Goal: Task Accomplishment & Management: Manage account settings

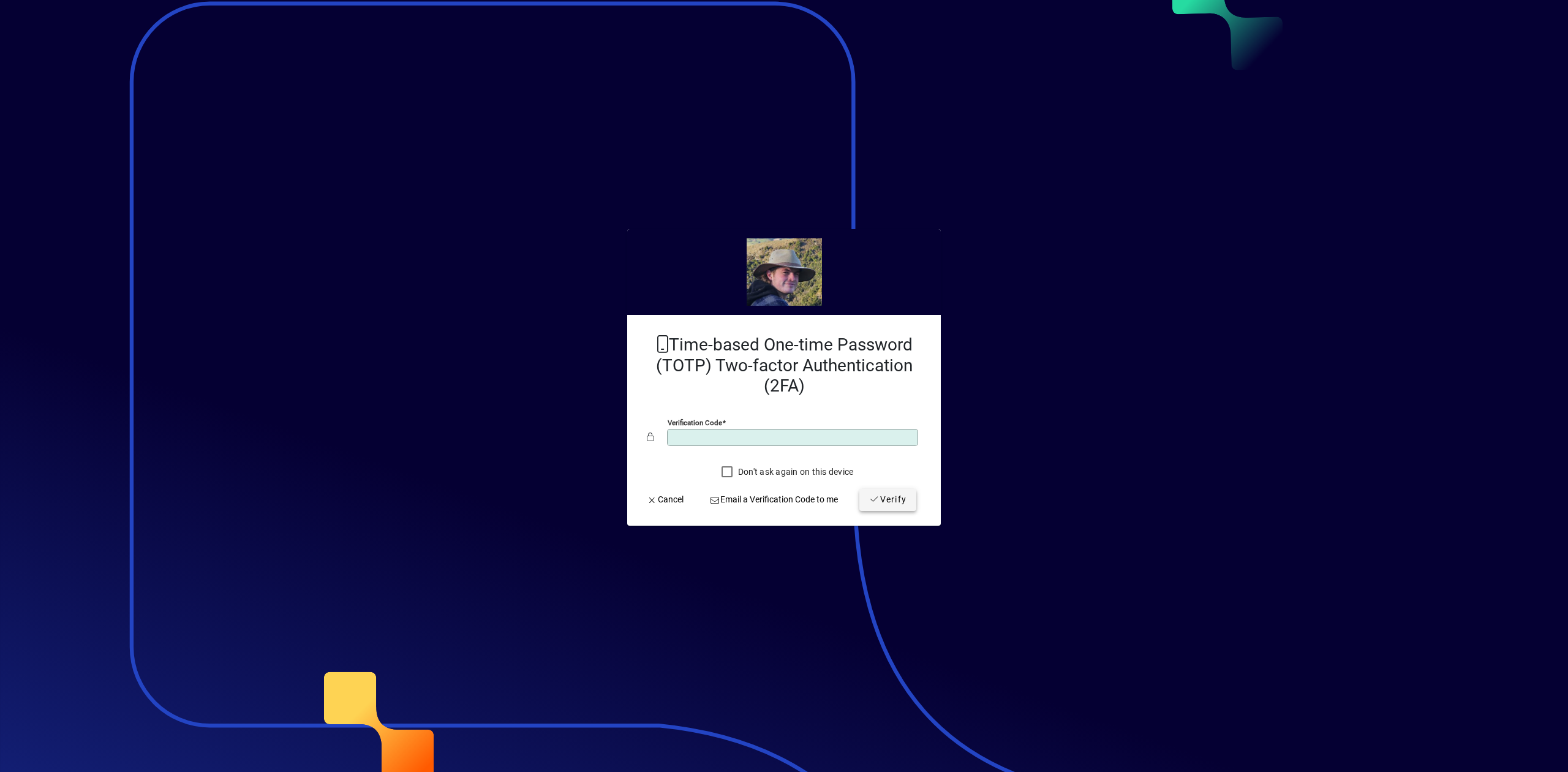
type input "******"
click at [888, 495] on span "Verify" at bounding box center [888, 499] width 37 height 13
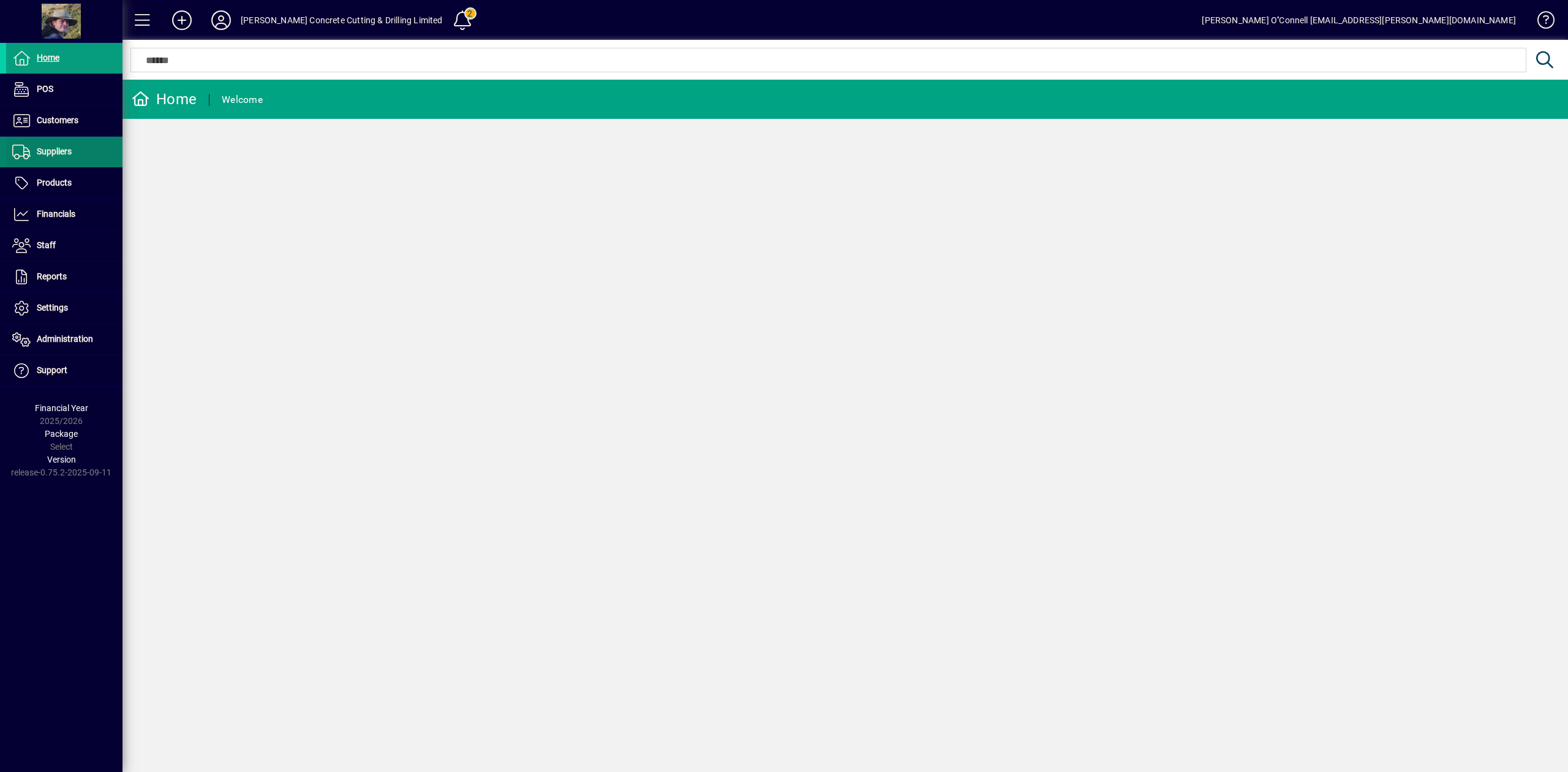
click at [64, 152] on span "Suppliers" at bounding box center [54, 152] width 35 height 10
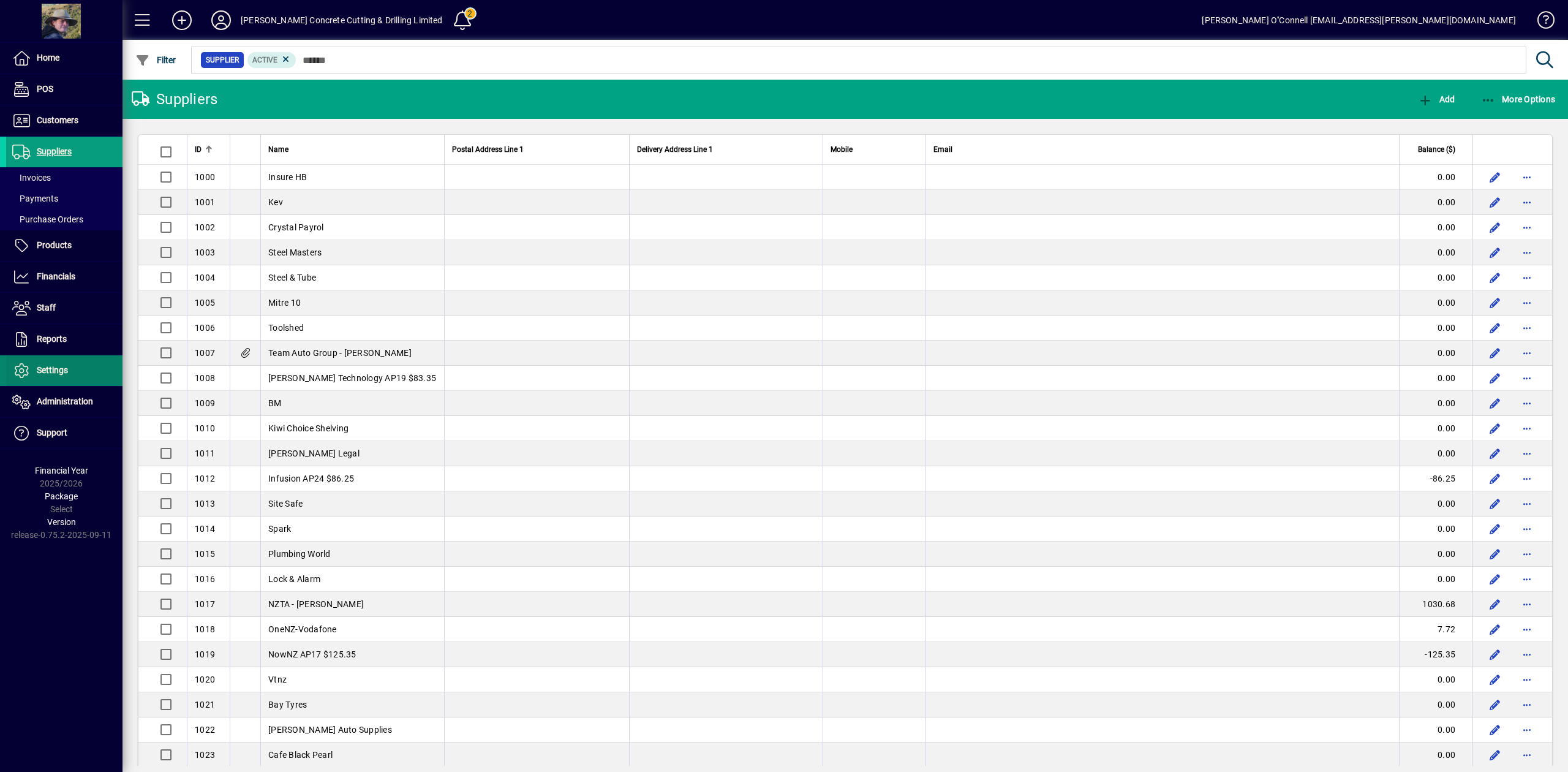
click at [59, 378] on span "Settings" at bounding box center [37, 370] width 62 height 15
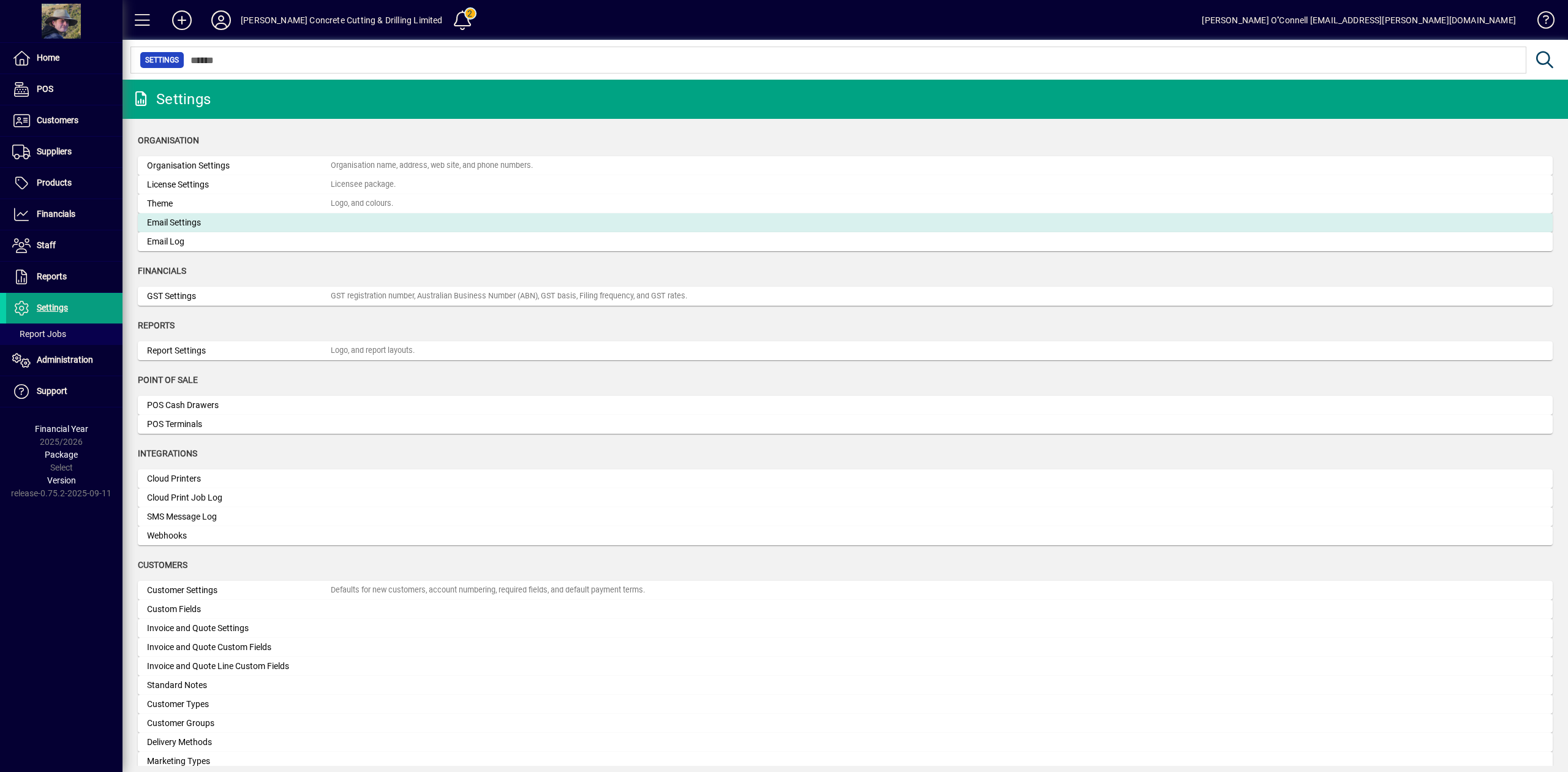
click at [194, 226] on div "Email Settings" at bounding box center [239, 223] width 184 height 13
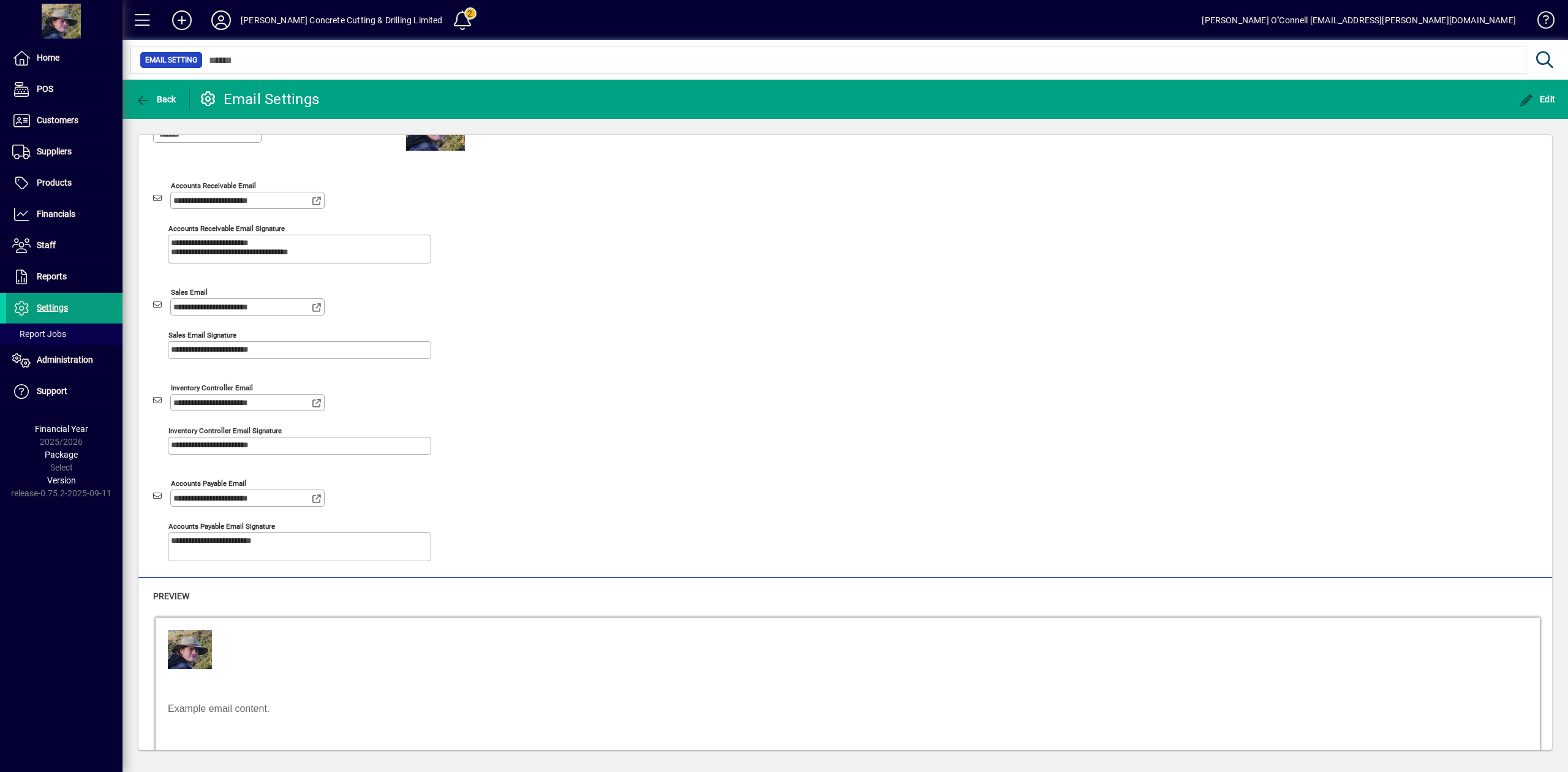
scroll to position [75, 0]
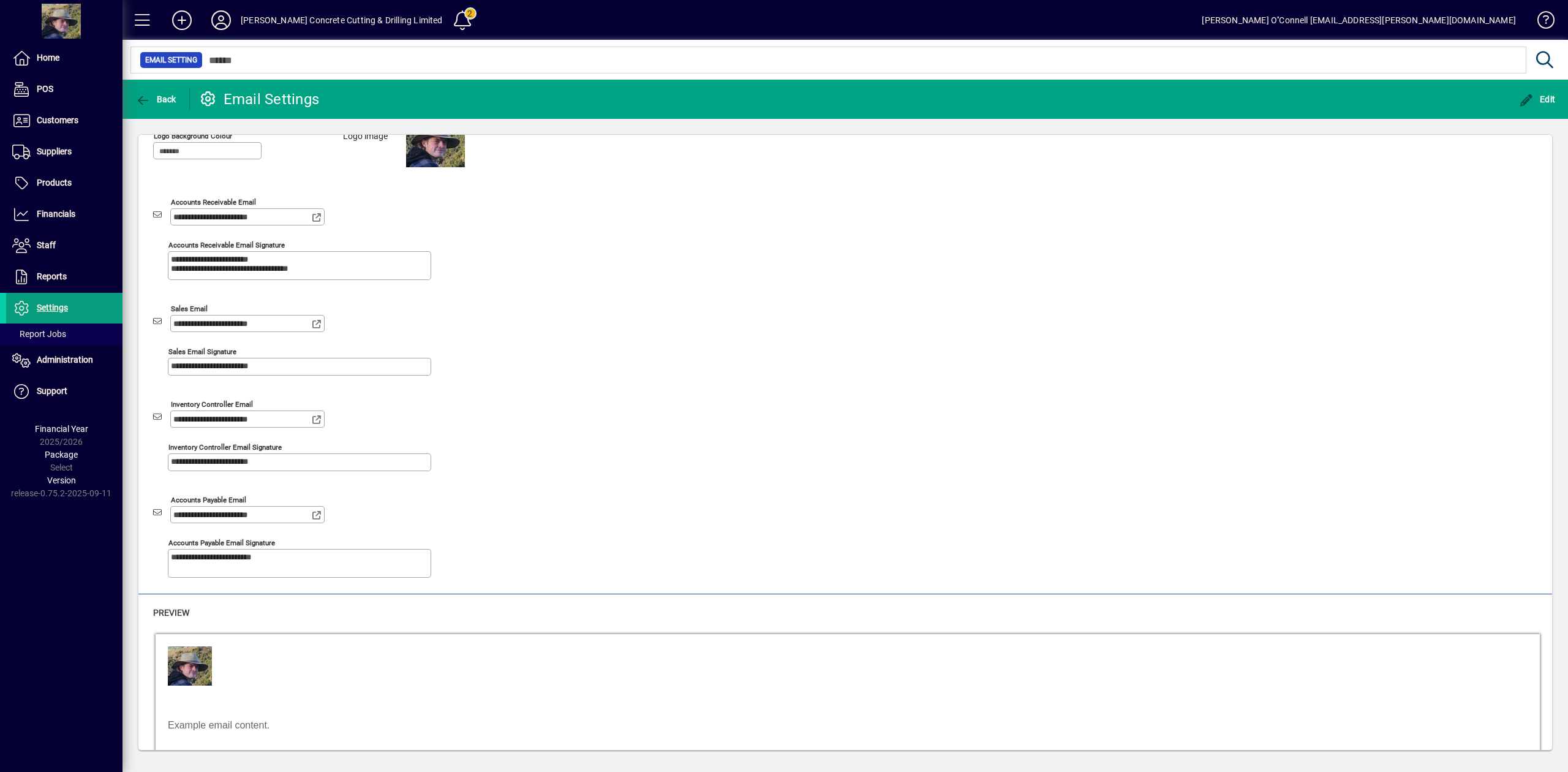
click at [222, 23] on icon at bounding box center [221, 20] width 25 height 20
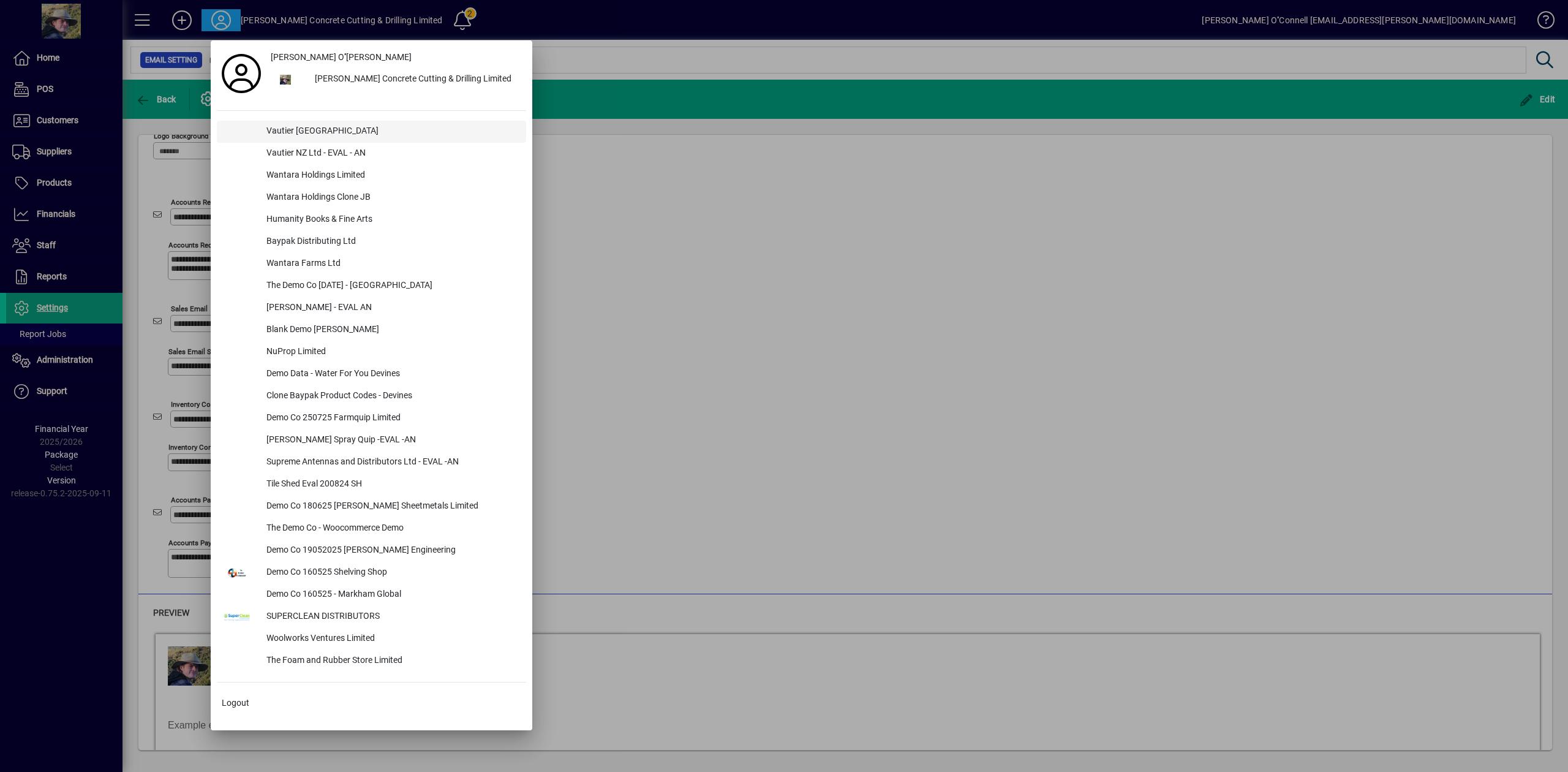
click at [347, 128] on div "Vautier New Zealand" at bounding box center [391, 131] width 269 height 22
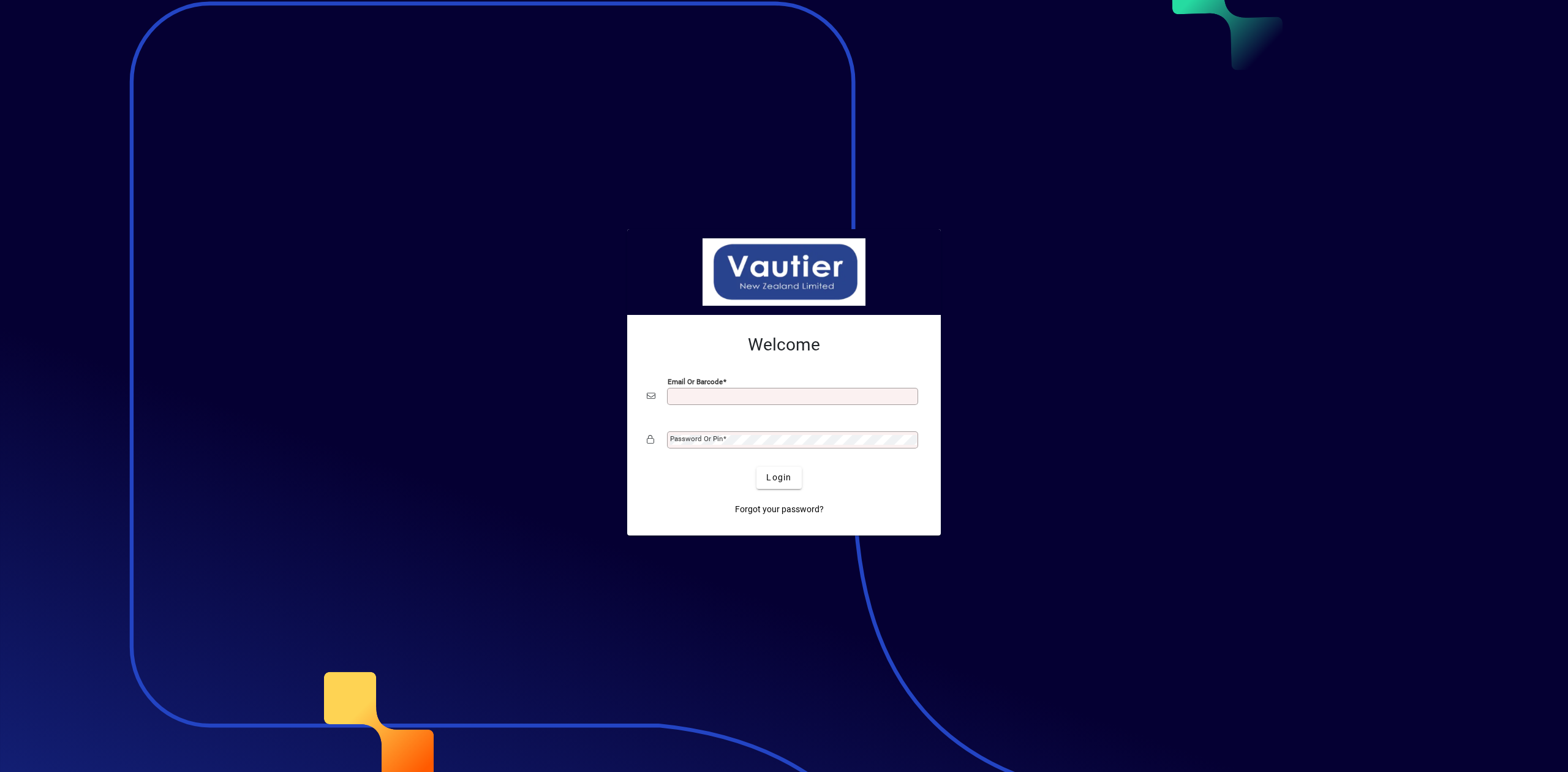
click at [783, 408] on div at bounding box center [784, 415] width 274 height 13
click at [761, 407] on mat-form-field "Email or Barcode Required" at bounding box center [784, 403] width 274 height 37
click at [767, 393] on input "Email or Barcode" at bounding box center [794, 396] width 247 height 10
type input "**********"
click at [750, 431] on div "Password or Pin" at bounding box center [792, 440] width 251 height 17
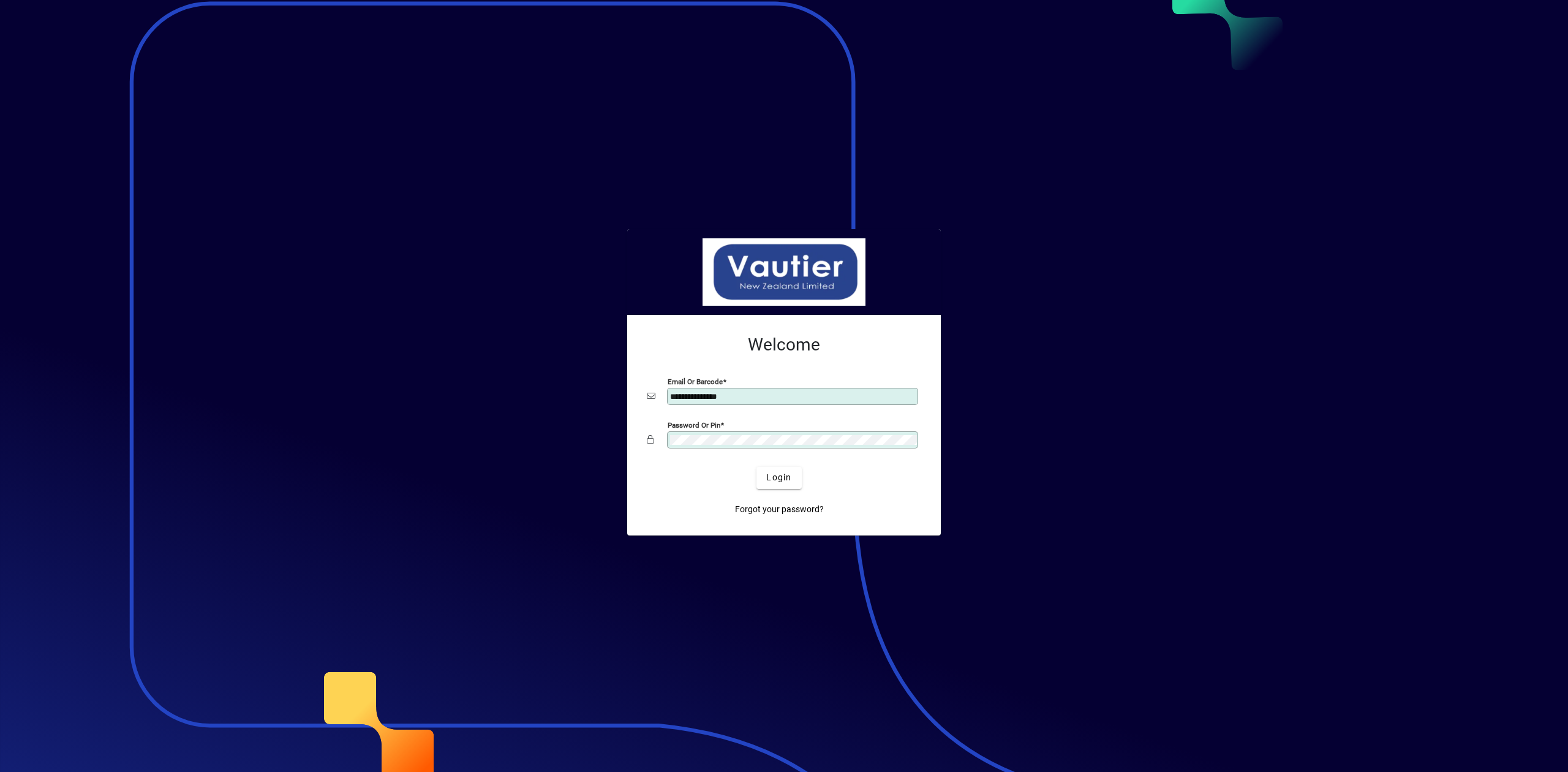
click at [757, 467] on button "Login" at bounding box center [778, 477] width 44 height 22
